Goal: Find specific page/section: Find specific page/section

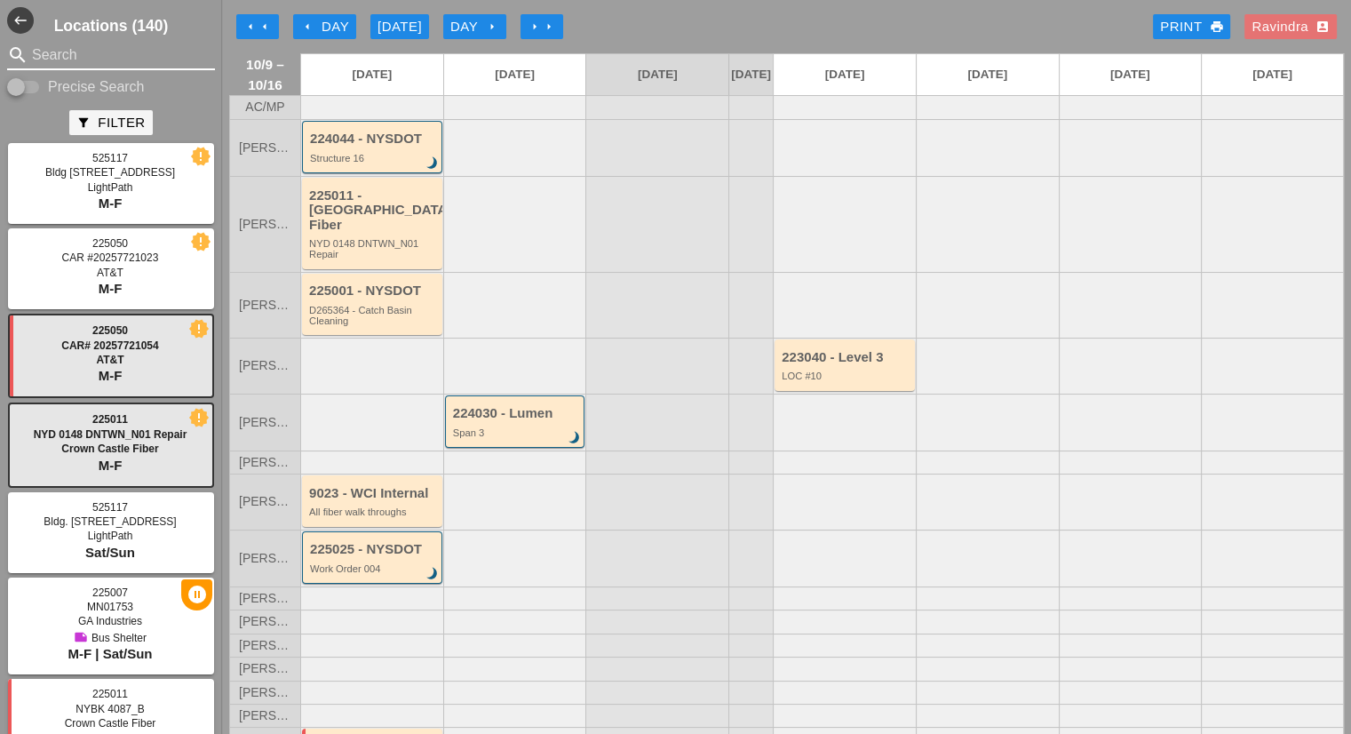
click at [83, 54] on input "Search" at bounding box center [111, 55] width 158 height 28
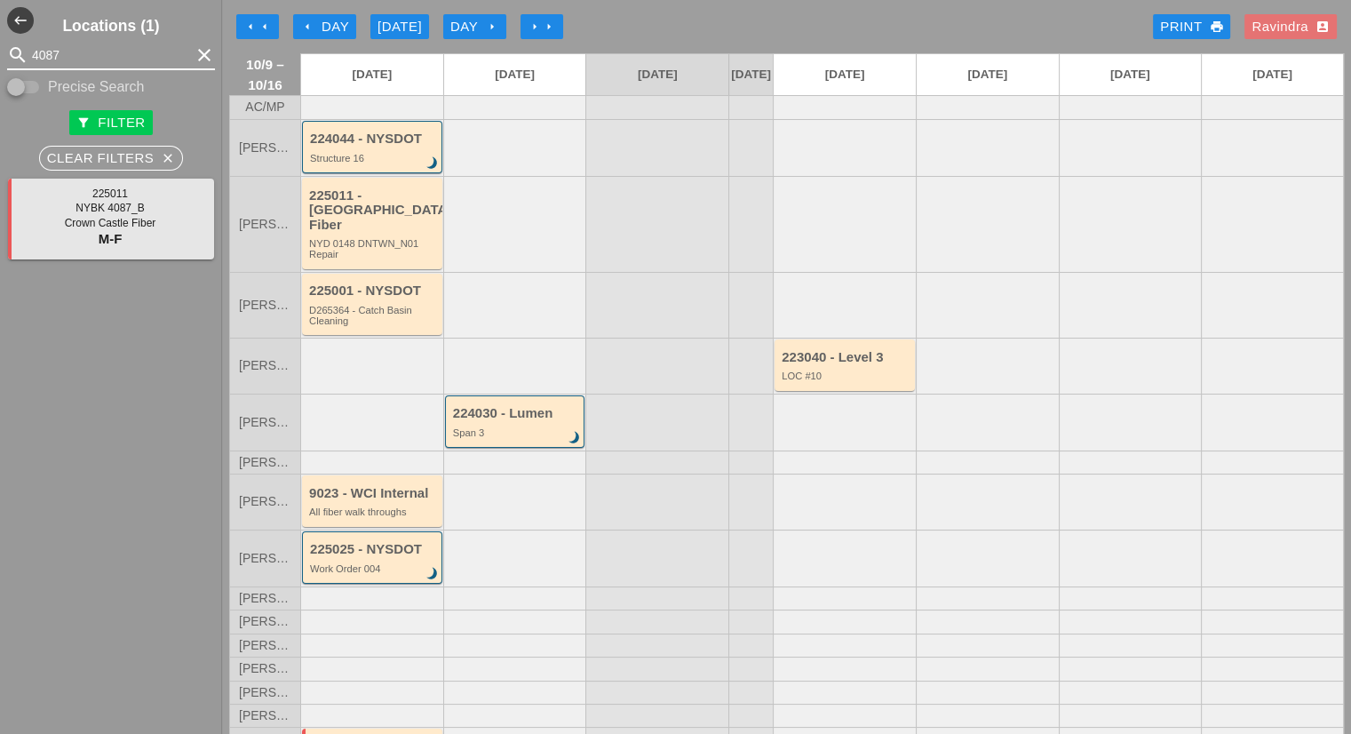
type input "4087"
